Goal: Transaction & Acquisition: Purchase product/service

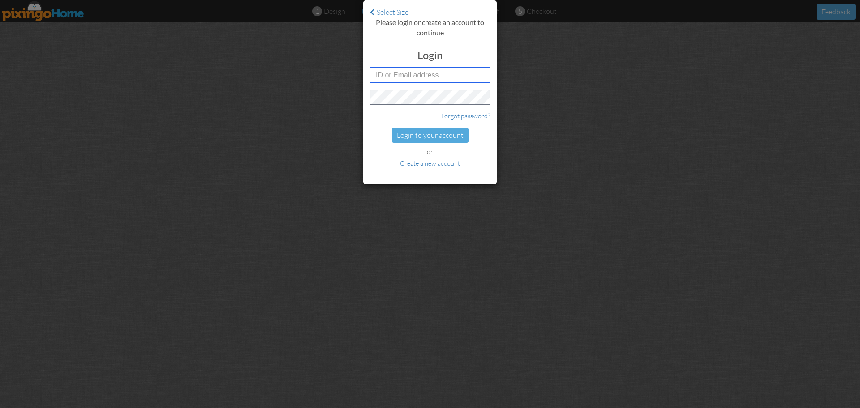
click at [475, 80] on input "text" at bounding box center [430, 75] width 120 height 15
type input "5717"
click at [363, 177] on div at bounding box center [363, 177] width 0 height 0
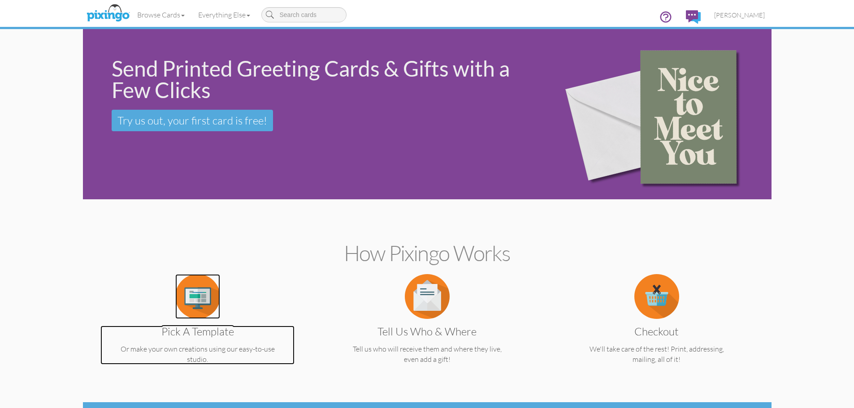
click at [196, 293] on img at bounding box center [197, 296] width 45 height 45
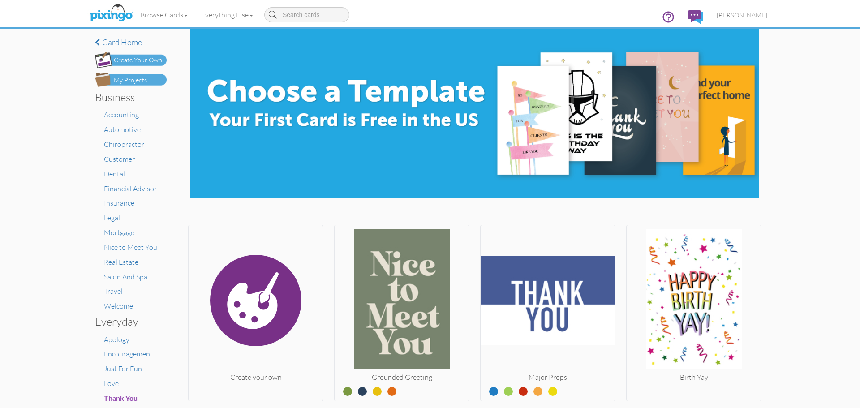
click at [134, 83] on div "My Projects" at bounding box center [130, 80] width 33 height 9
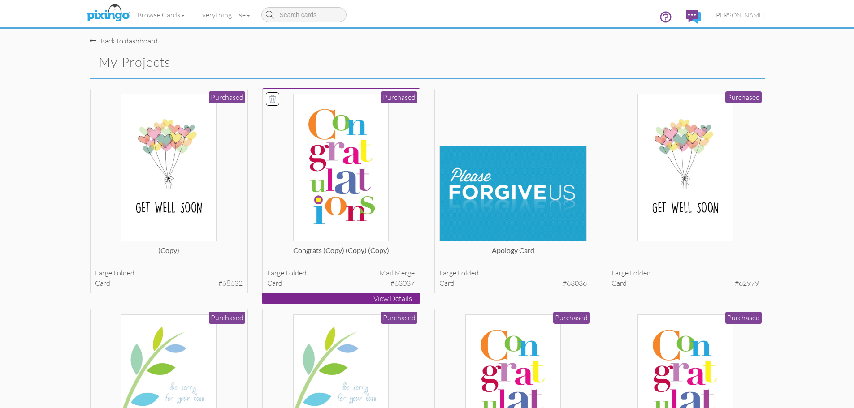
click at [345, 177] on img at bounding box center [340, 167] width 95 height 147
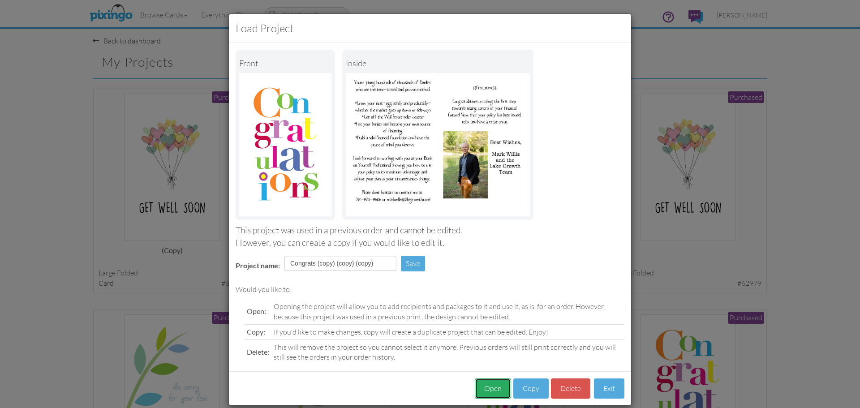
click at [481, 391] on button "Open" at bounding box center [493, 389] width 36 height 20
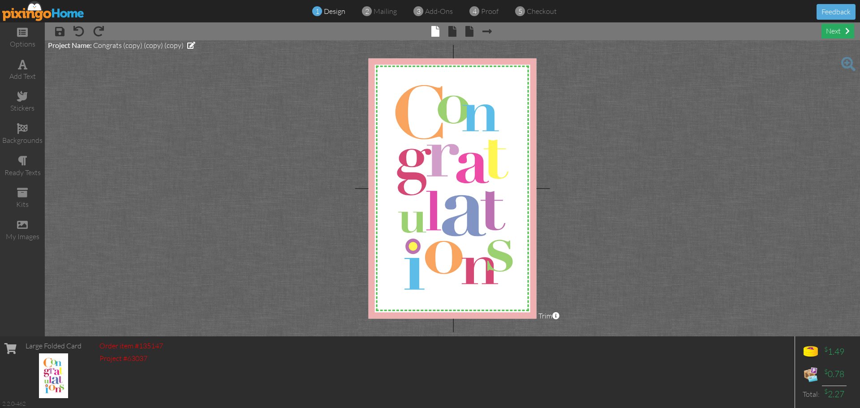
click at [837, 32] on div "next" at bounding box center [838, 31] width 33 height 15
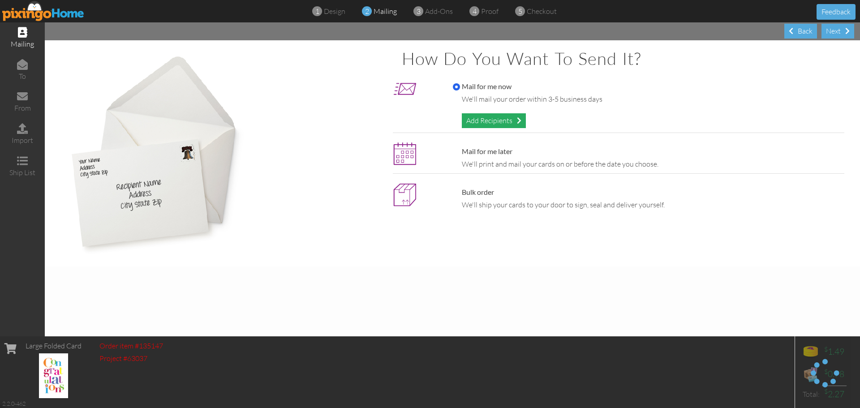
click at [479, 117] on div "Add Recipients" at bounding box center [494, 120] width 64 height 15
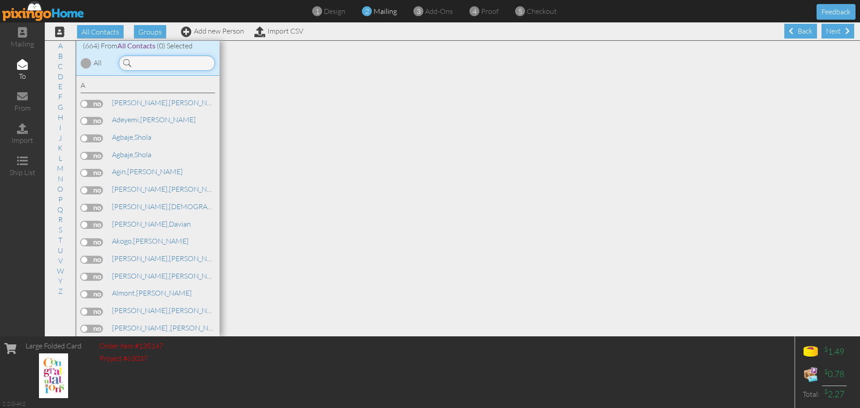
click at [160, 63] on input at bounding box center [167, 63] width 96 height 15
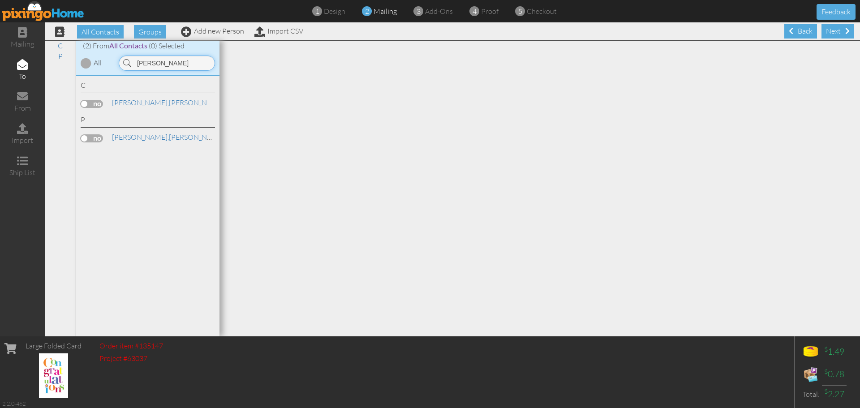
type input "[PERSON_NAME]"
click at [93, 139] on label at bounding box center [92, 138] width 22 height 8
click at [0, 0] on input "checkbox" at bounding box center [0, 0] width 0 height 0
click at [831, 29] on div "Next" at bounding box center [838, 31] width 33 height 15
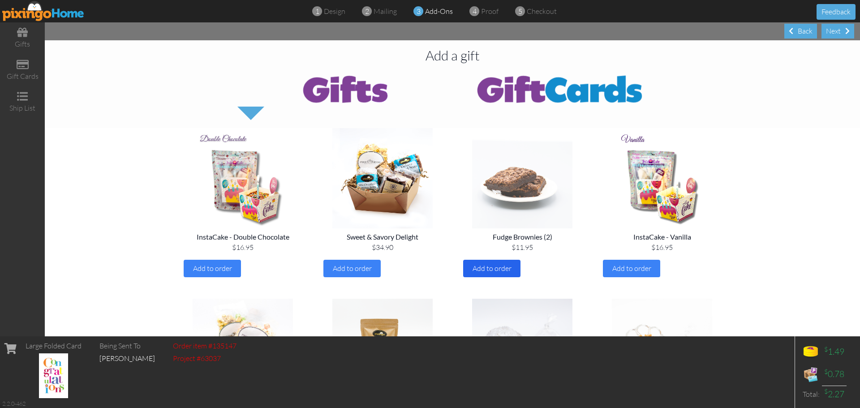
click at [502, 269] on span "Add to order" at bounding box center [492, 268] width 39 height 9
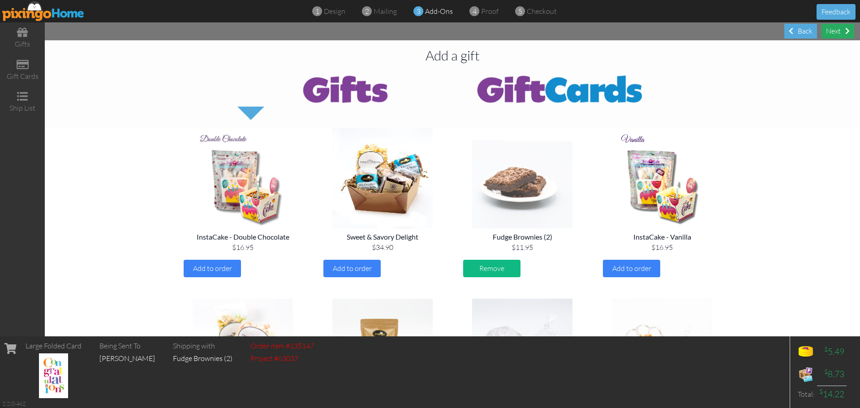
click at [837, 38] on div "Next" at bounding box center [838, 31] width 33 height 15
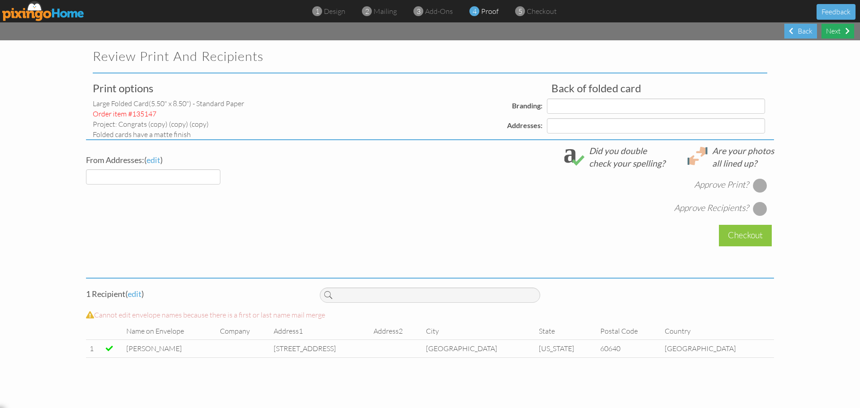
select select "object:3499"
select select "object:3503"
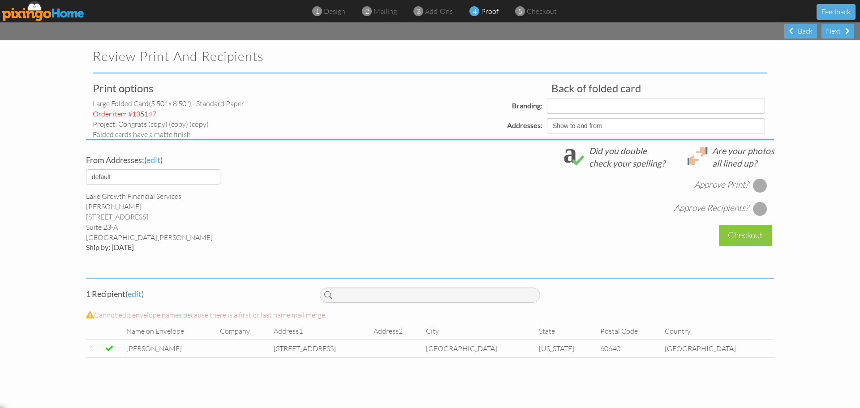
select select "object:3506"
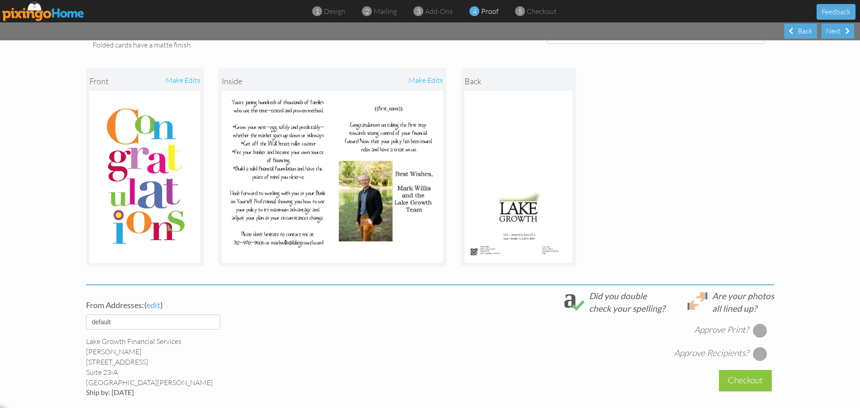
scroll to position [179, 0]
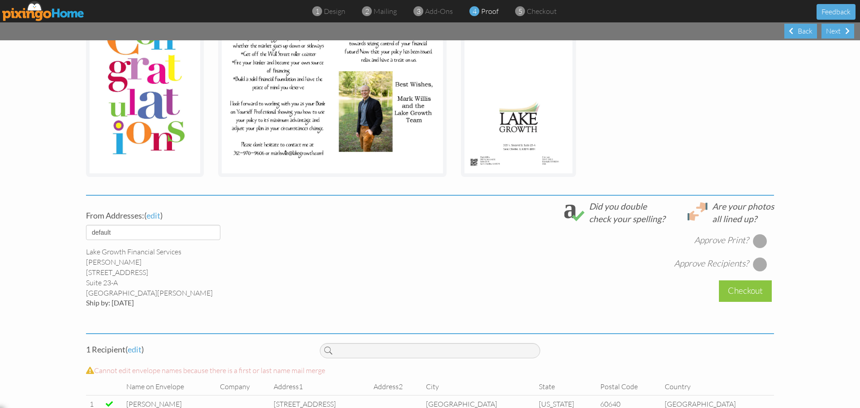
click at [757, 240] on div at bounding box center [760, 241] width 14 height 14
click at [758, 264] on div at bounding box center [760, 264] width 14 height 14
click at [740, 290] on div "Checkout" at bounding box center [745, 291] width 53 height 21
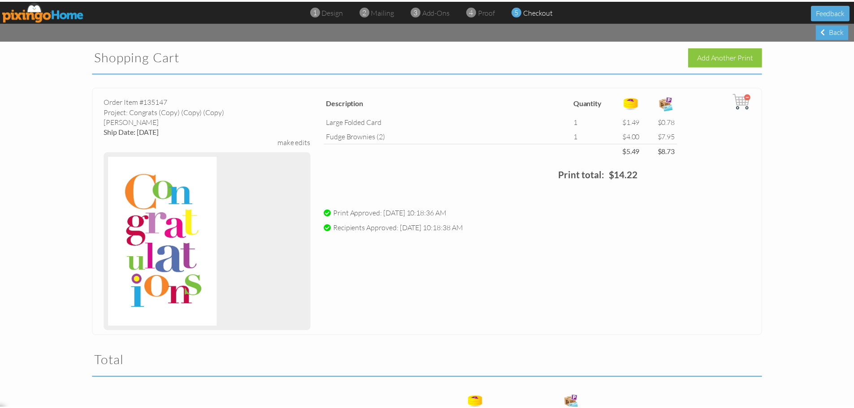
scroll to position [169, 0]
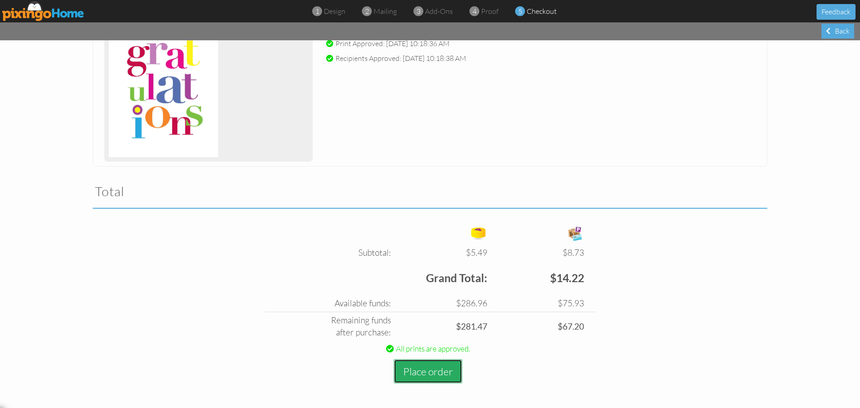
click at [409, 369] on button "Place order" at bounding box center [428, 371] width 69 height 25
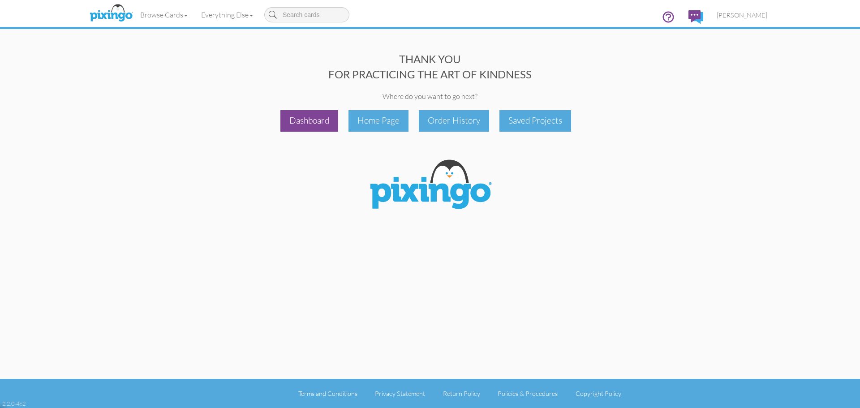
click at [320, 122] on div "Dashboard" at bounding box center [310, 120] width 58 height 21
